Goal: Task Accomplishment & Management: Use online tool/utility

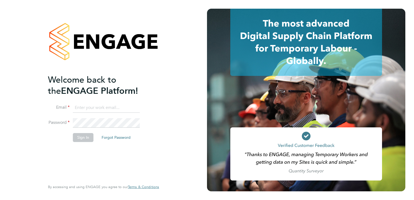
type input "[EMAIL_ADDRESS][DOMAIN_NAME]"
click at [88, 136] on button "Sign In" at bounding box center [83, 137] width 21 height 9
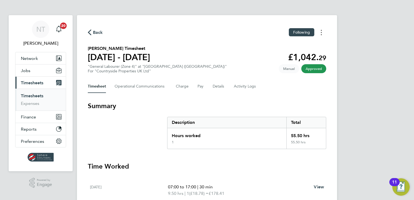
click at [321, 33] on button "Timesheets Menu" at bounding box center [322, 32] width 10 height 8
click at [308, 46] on link "Download timesheet" at bounding box center [293, 44] width 65 height 11
